Goal: Navigation & Orientation: Find specific page/section

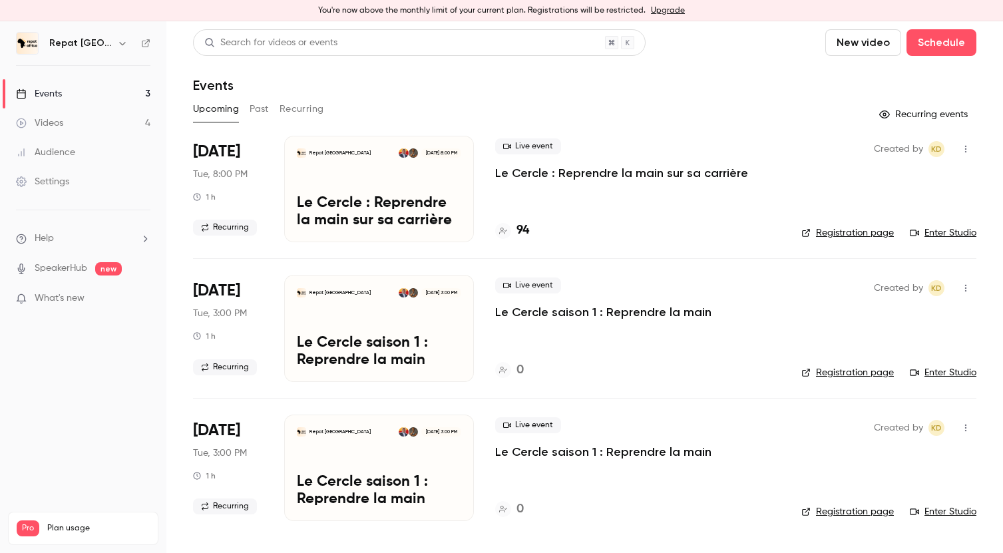
click at [126, 122] on link "Videos 4" at bounding box center [83, 123] width 166 height 29
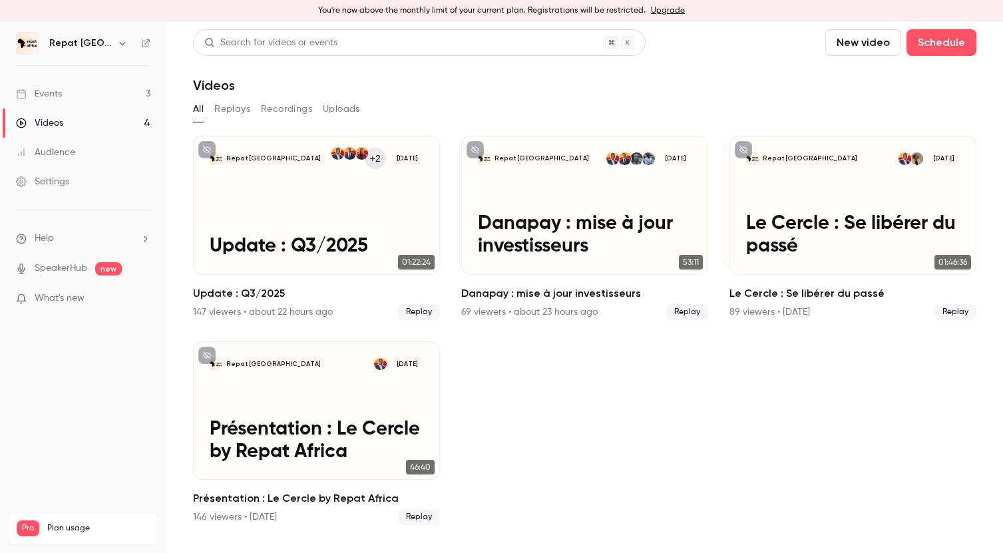
click at [123, 92] on link "Events 3" at bounding box center [83, 93] width 166 height 29
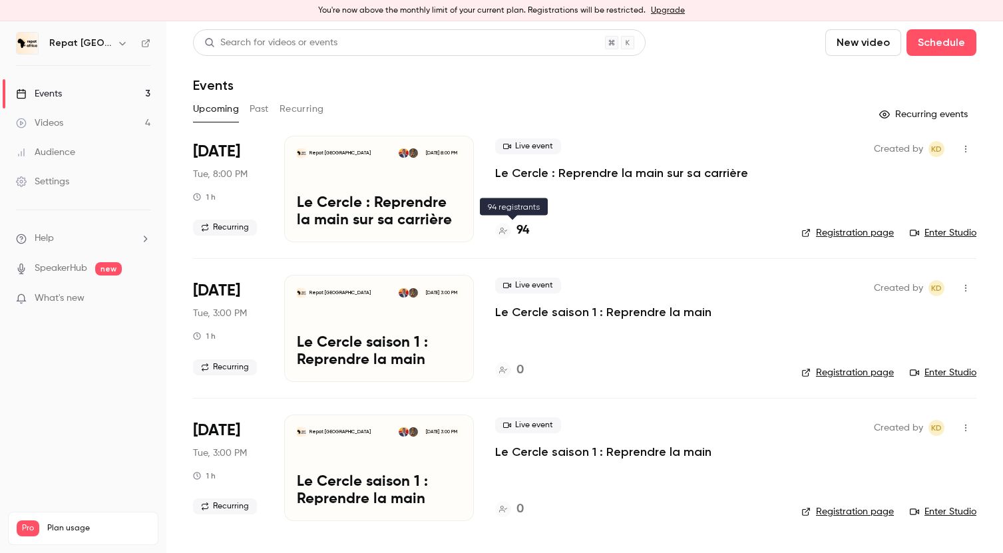
click at [527, 238] on h4 "94" at bounding box center [523, 231] width 13 height 18
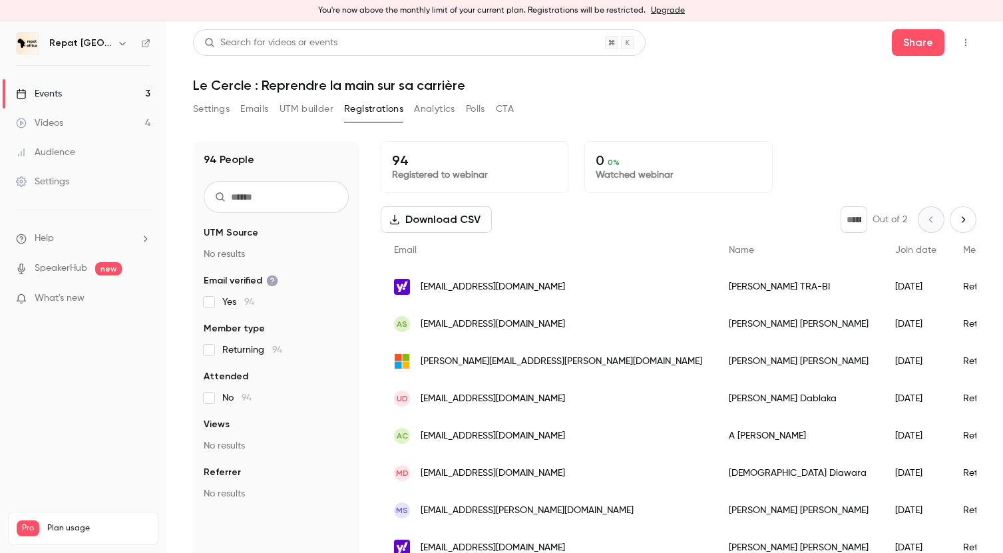
click at [74, 89] on link "Events 3" at bounding box center [83, 93] width 166 height 29
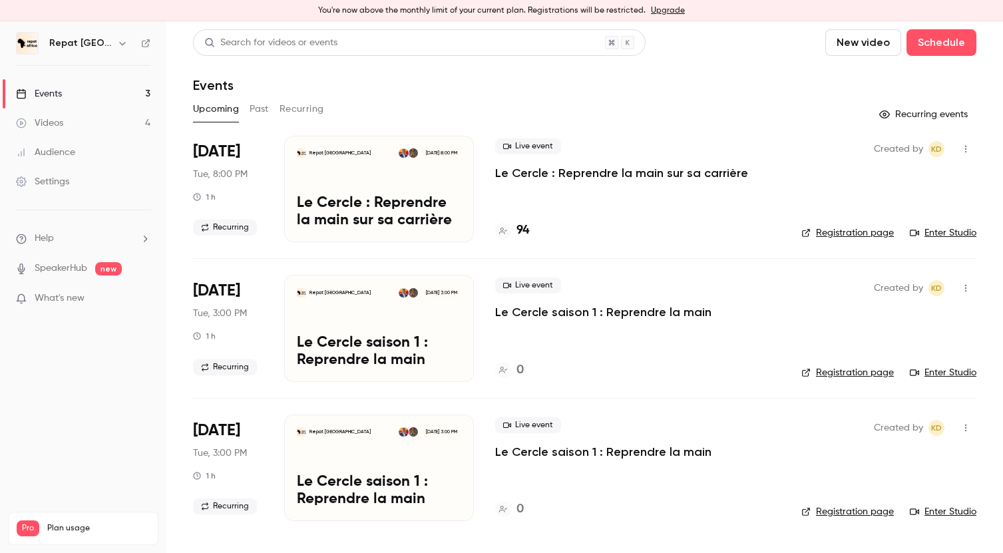
click at [587, 176] on p "Le Cercle : Reprendre la main sur sa carrière" at bounding box center [621, 173] width 253 height 16
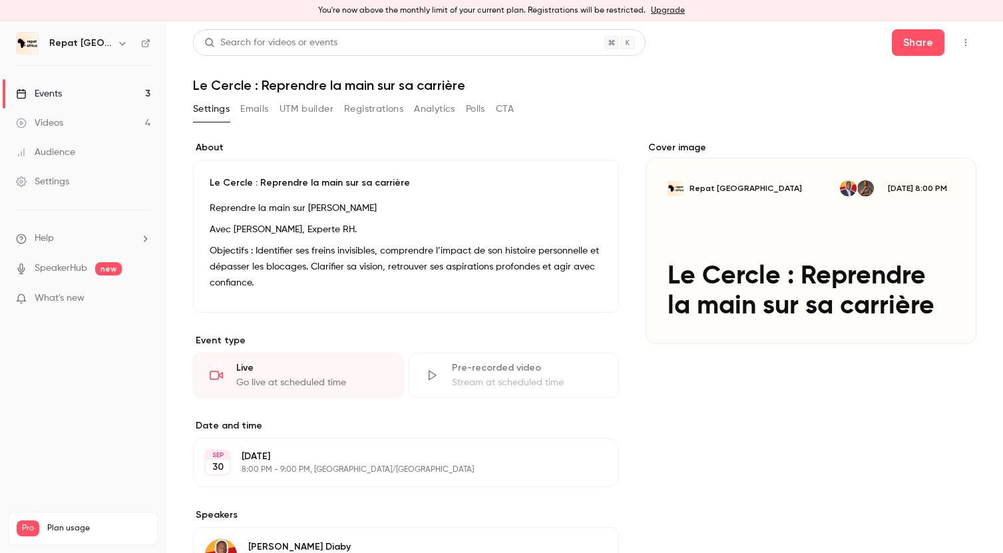
click at [132, 95] on link "Events 3" at bounding box center [83, 93] width 166 height 29
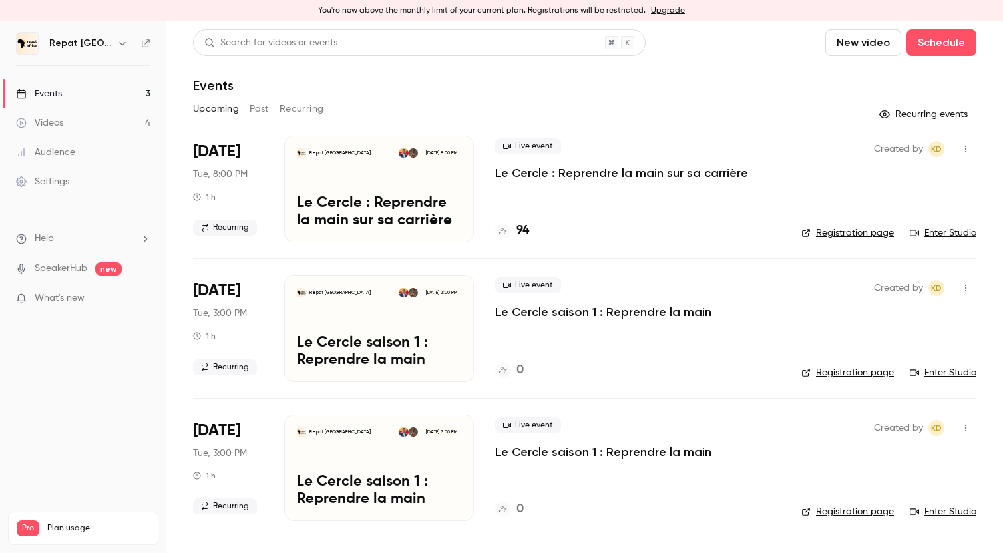
click at [116, 126] on link "Videos 4" at bounding box center [83, 123] width 166 height 29
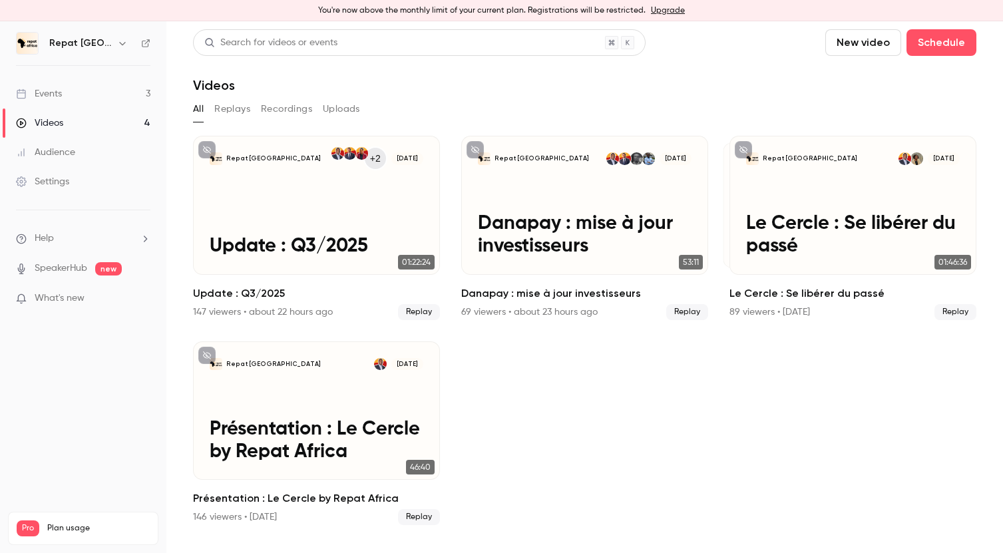
click at [70, 96] on link "Events 3" at bounding box center [83, 93] width 166 height 29
